Goal: Entertainment & Leisure: Consume media (video, audio)

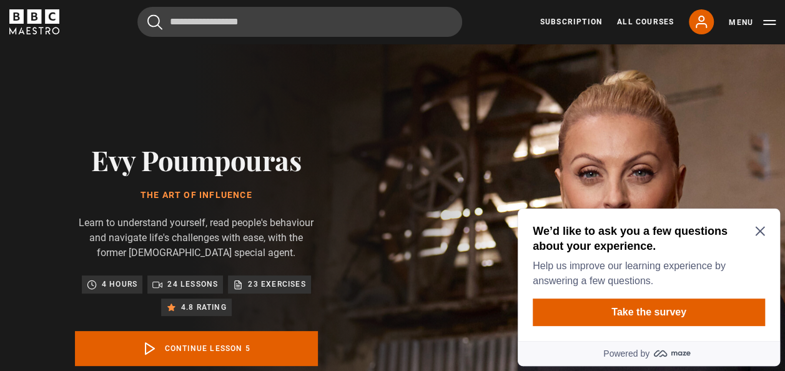
scroll to position [220, 0]
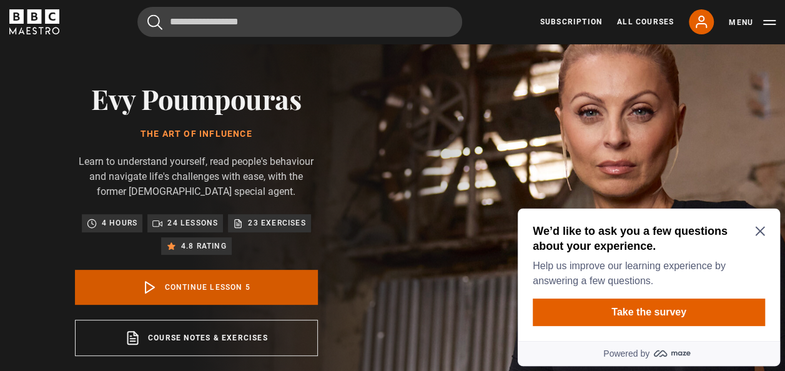
click at [221, 279] on link "Continue lesson 5" at bounding box center [196, 287] width 243 height 35
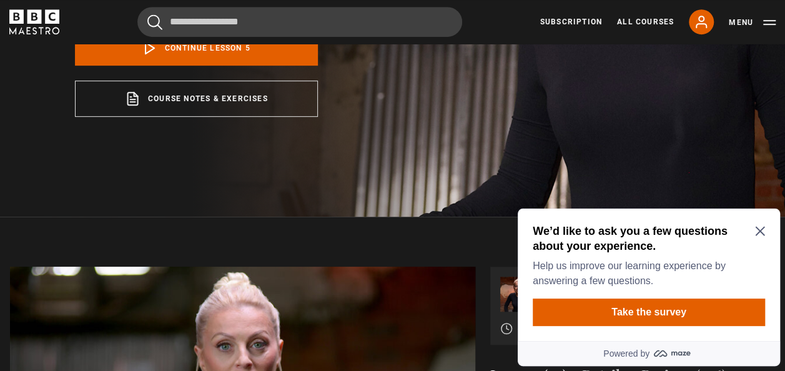
scroll to position [476, 0]
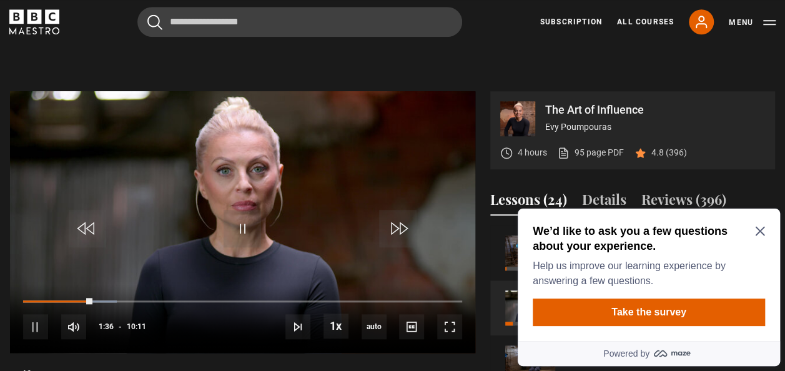
click at [767, 227] on div "We’d like to ask you a few questions about your experience. Help us improve our…" at bounding box center [649, 275] width 262 height 132
click at [763, 229] on icon "Close Maze Prompt" at bounding box center [760, 231] width 10 height 10
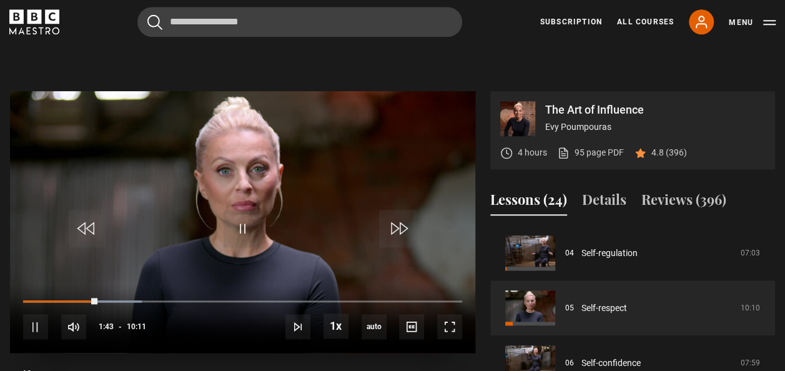
click at [34, 296] on div "10s Skip Back 10 seconds Pause 10s Skip Forward 10 seconds Loaded : 27.03% 00:2…" at bounding box center [242, 318] width 465 height 69
click at [34, 299] on div "10s Skip Back 10 seconds Pause 10s Skip Forward 10 seconds Loaded : 27.03% 00:2…" at bounding box center [242, 318] width 465 height 69
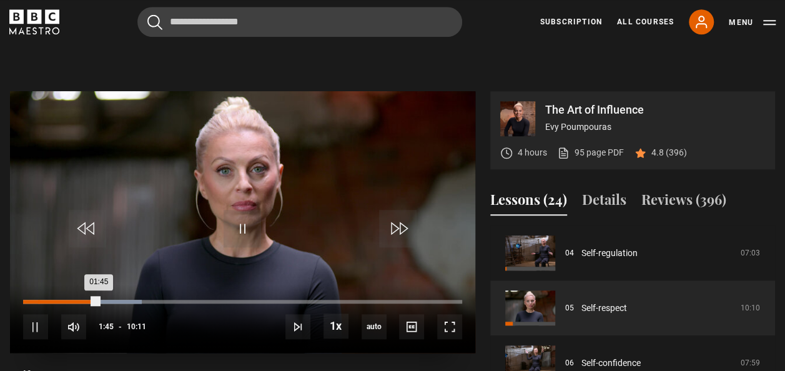
click at [38, 300] on div "00:20" at bounding box center [39, 302] width 2 height 4
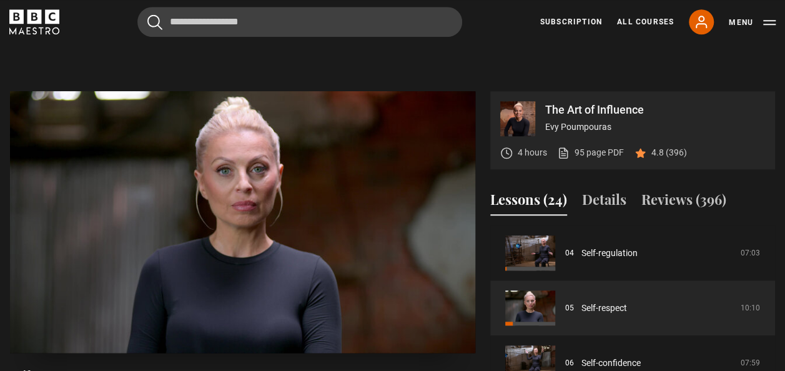
scroll to position [220, 0]
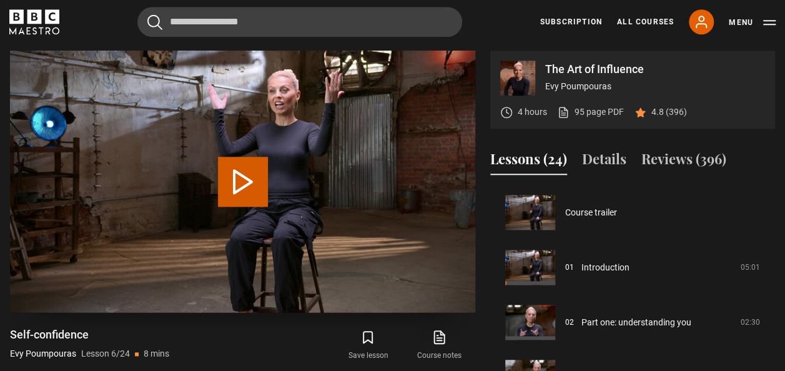
scroll to position [275, 0]
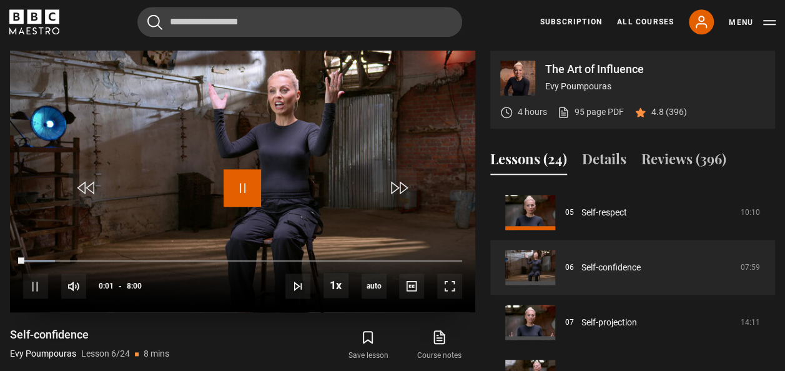
click at [244, 185] on span "Video Player" at bounding box center [242, 187] width 37 height 37
